Goal: Information Seeking & Learning: Check status

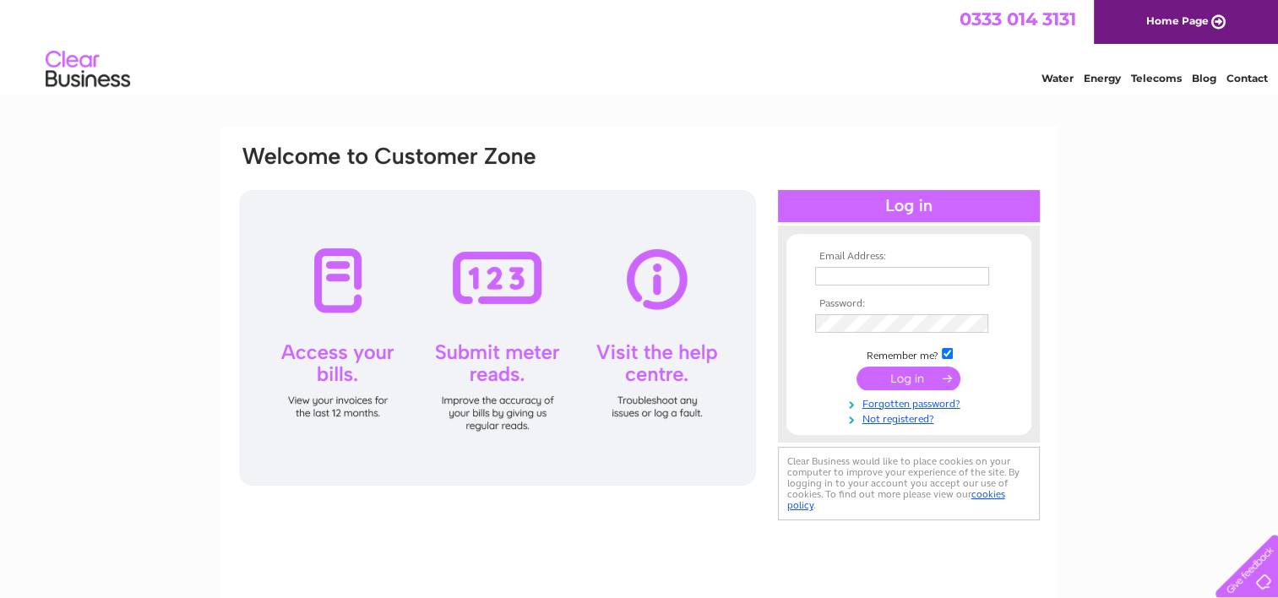
type input "[EMAIL_ADDRESS][DOMAIN_NAME]"
click at [880, 374] on input "submit" at bounding box center [908, 378] width 104 height 24
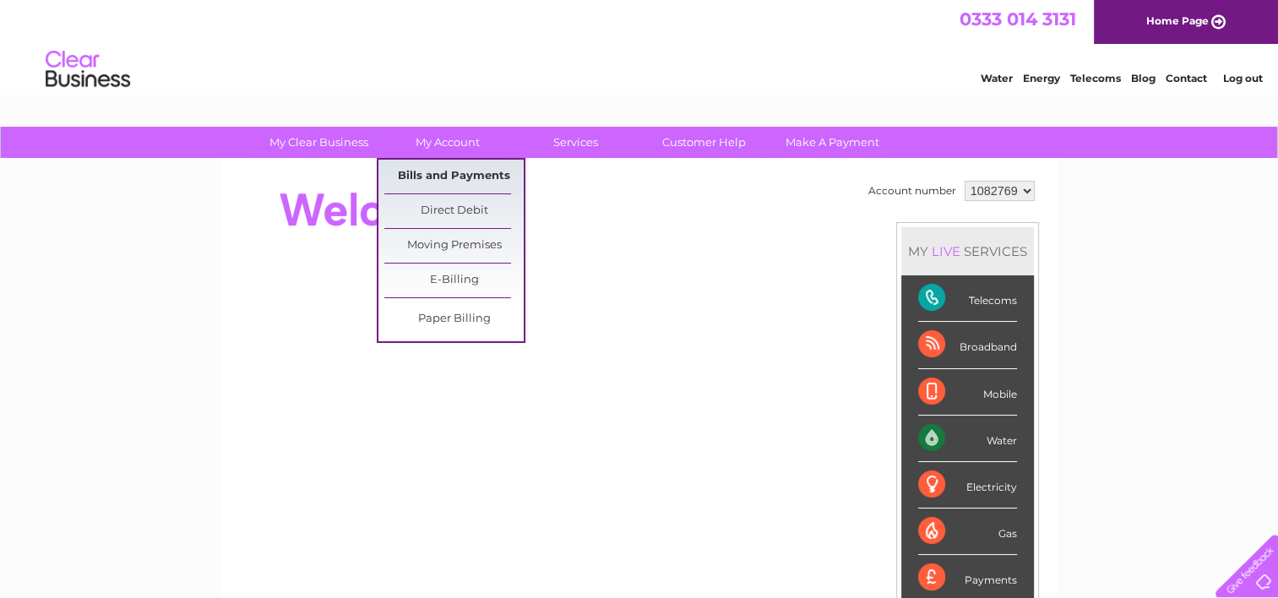
click at [460, 171] on link "Bills and Payments" at bounding box center [453, 177] width 139 height 34
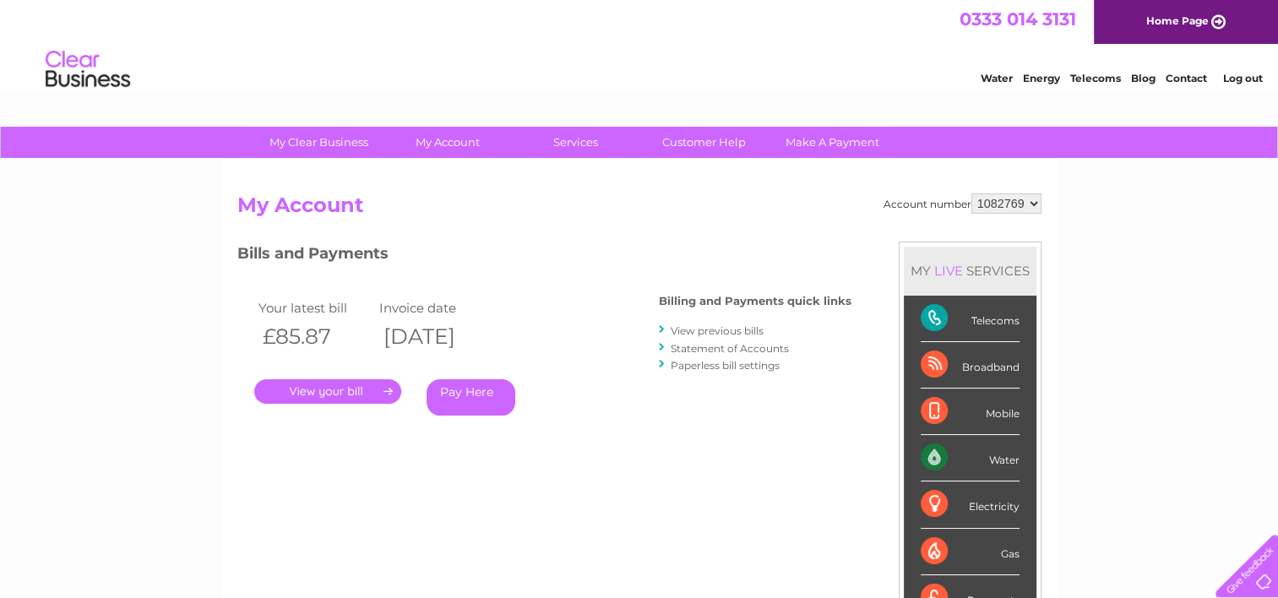
click at [688, 328] on link "View previous bills" at bounding box center [717, 330] width 93 height 13
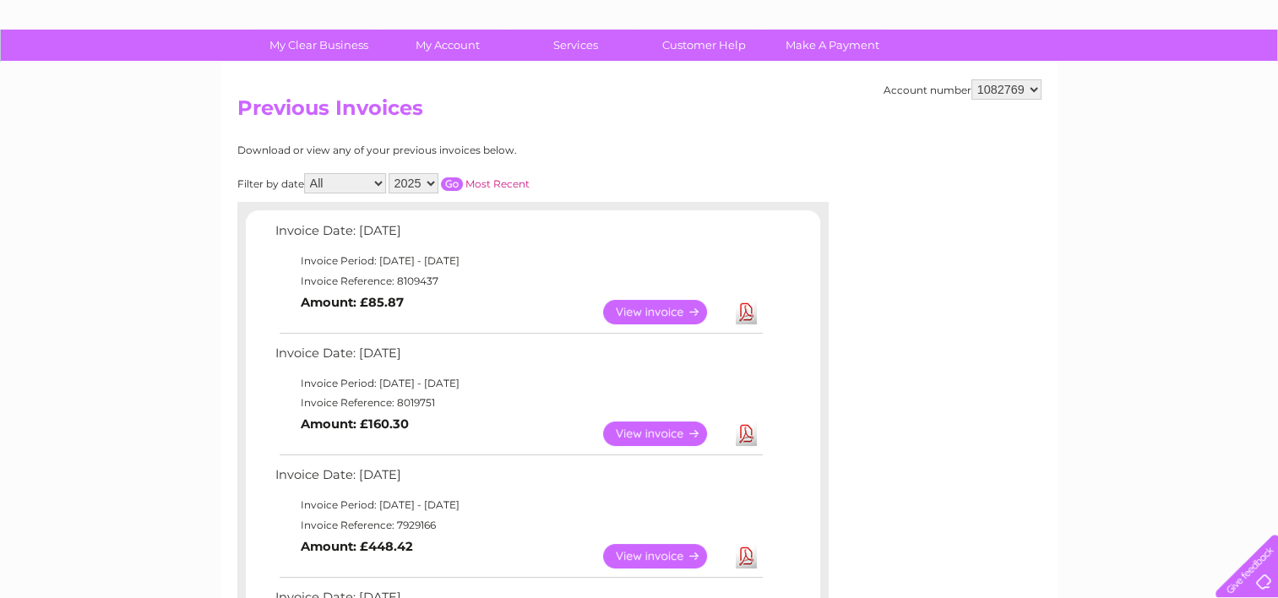
scroll to position [89, 0]
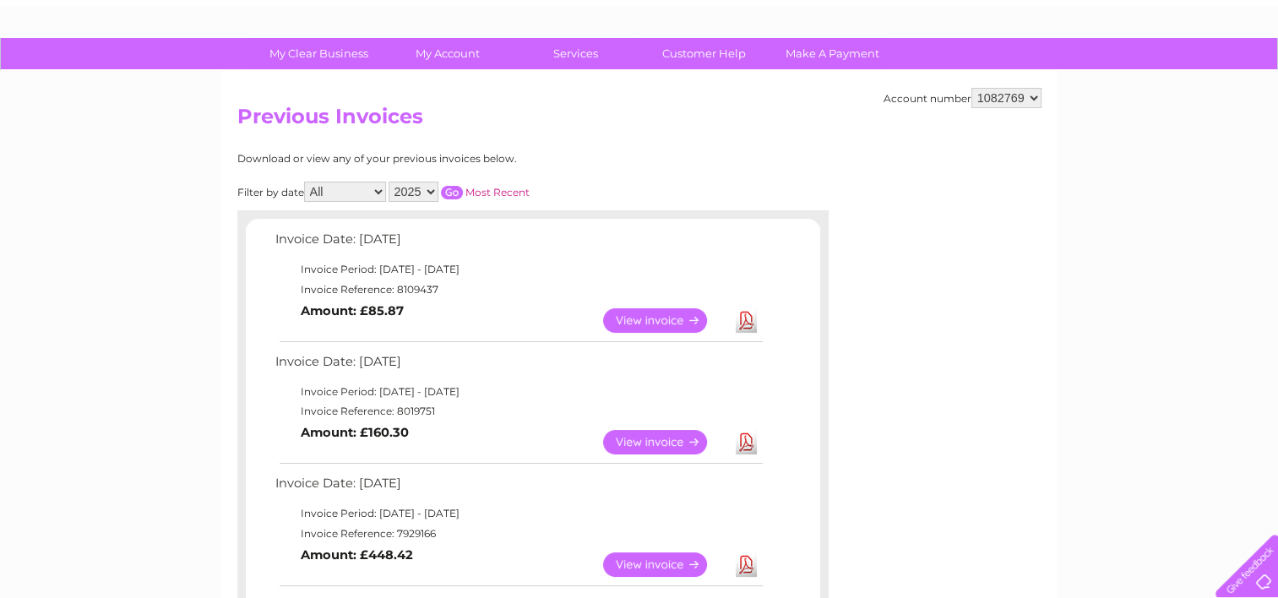
click at [430, 189] on select "2025 2024 2023 2022" at bounding box center [413, 192] width 50 height 20
select select "2024"
click at [390, 182] on select "2025 2024 2023 2022" at bounding box center [413, 192] width 50 height 20
click at [453, 191] on input "button" at bounding box center [452, 193] width 22 height 14
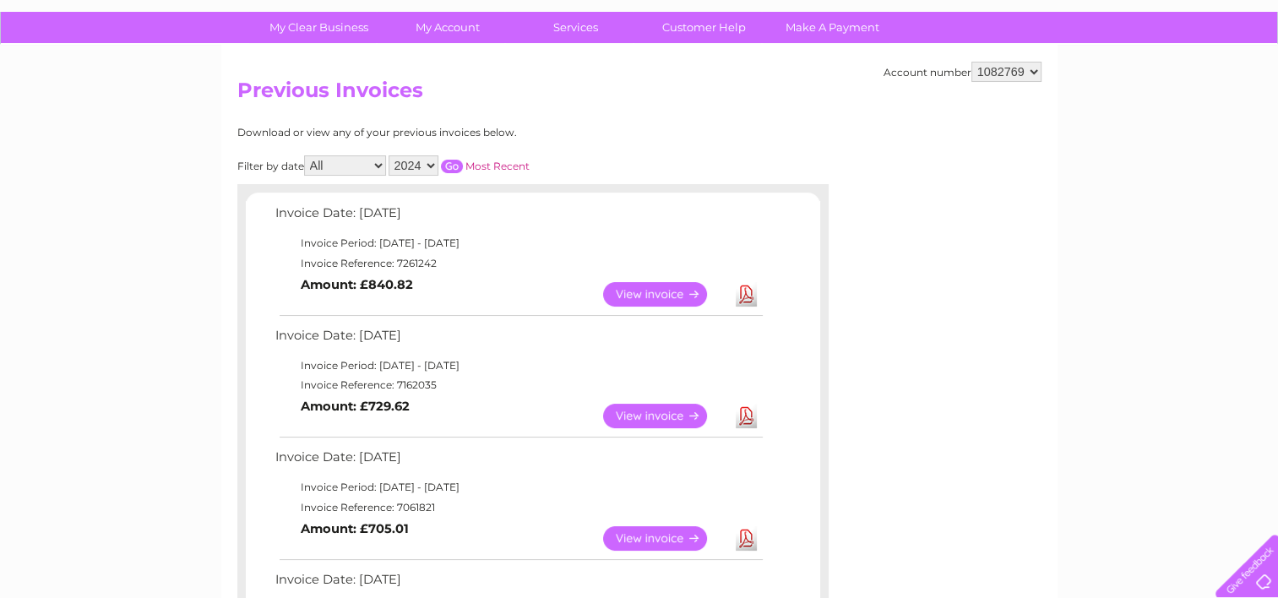
scroll to position [99, 0]
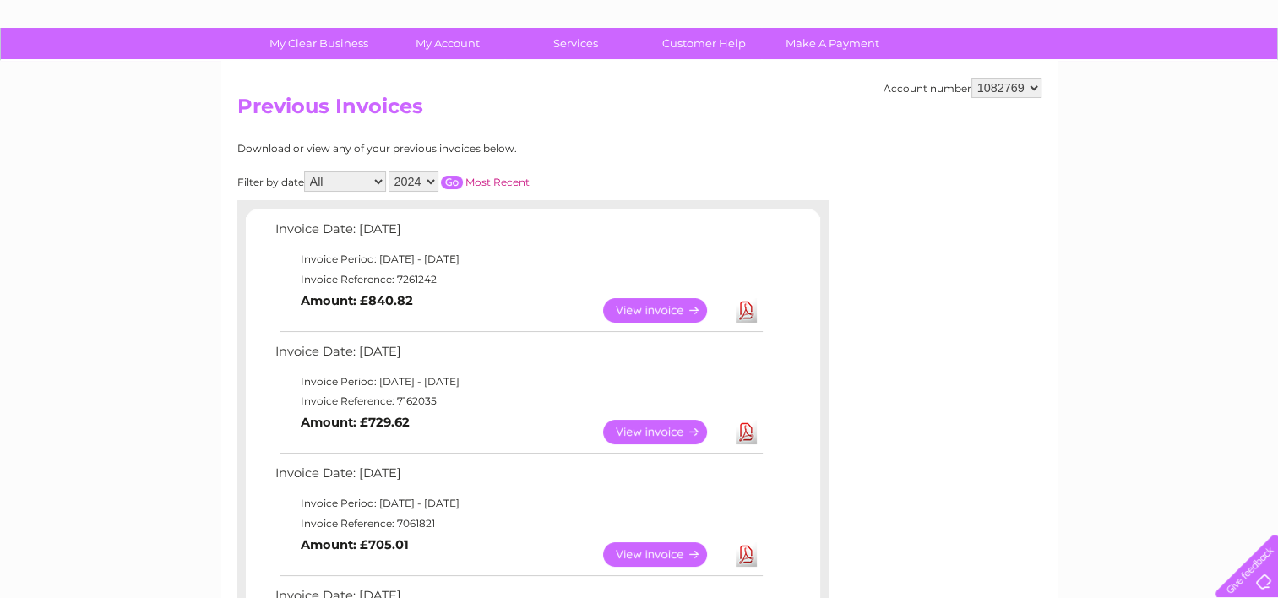
click at [623, 145] on div "Download or view any of your previous invoices below." at bounding box center [458, 149] width 443 height 12
